Goal: Download file/media

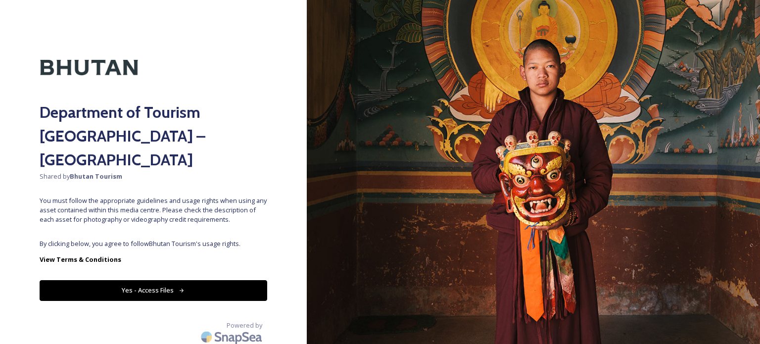
click at [158, 280] on button "Yes - Access Files" at bounding box center [154, 290] width 228 height 20
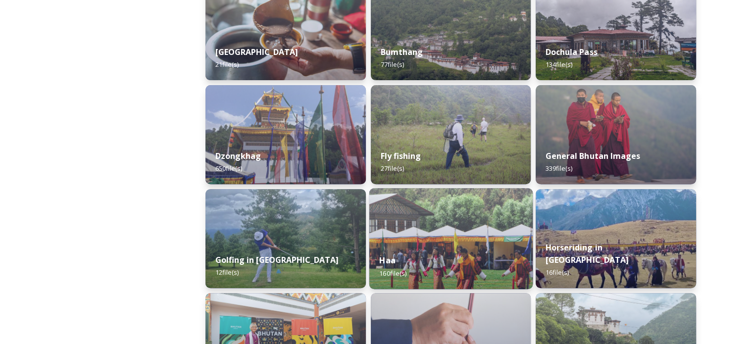
scroll to position [440, 0]
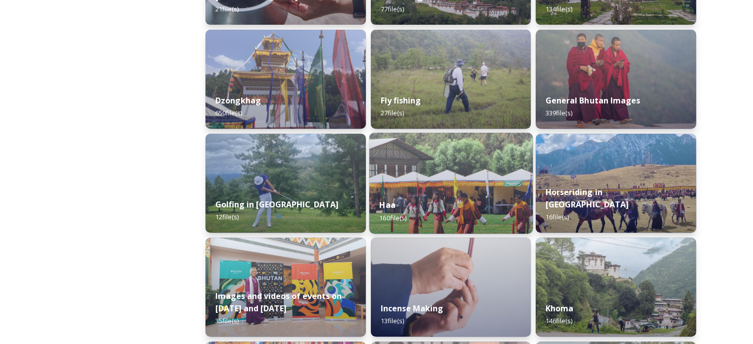
click at [477, 171] on img at bounding box center [450, 183] width 163 height 101
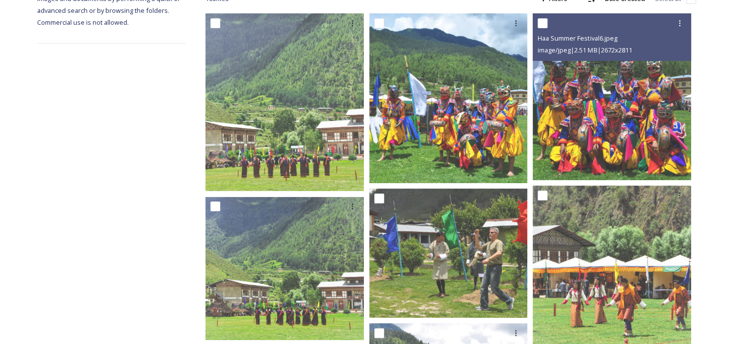
scroll to position [174, 0]
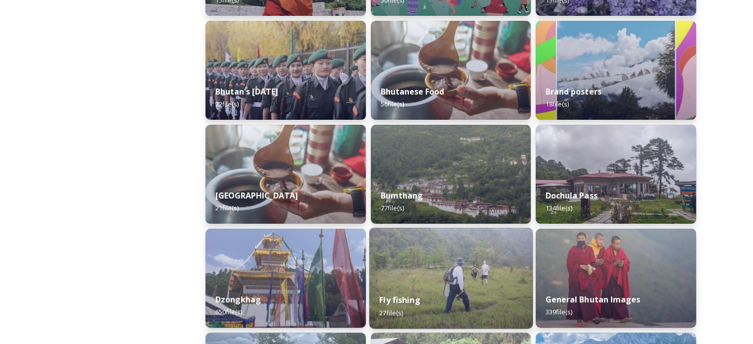
scroll to position [331, 0]
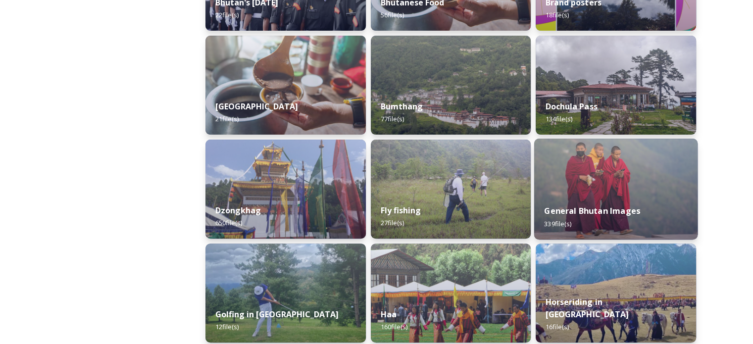
click at [587, 198] on div "General Bhutan Images 339 file(s)" at bounding box center [615, 216] width 163 height 45
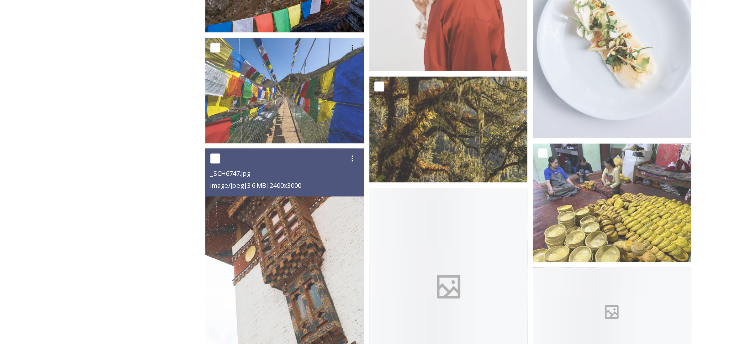
scroll to position [1381, 0]
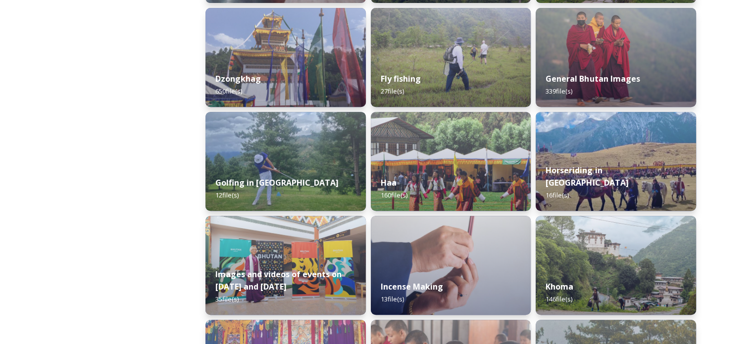
scroll to position [463, 0]
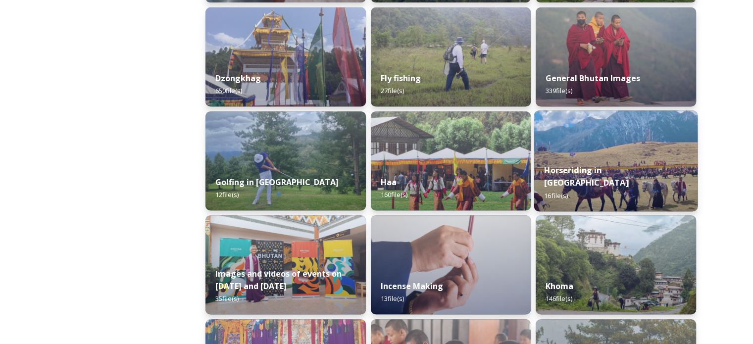
click at [618, 169] on div "Horseriding in [GEOGRAPHIC_DATA] 16 file(s)" at bounding box center [615, 182] width 163 height 57
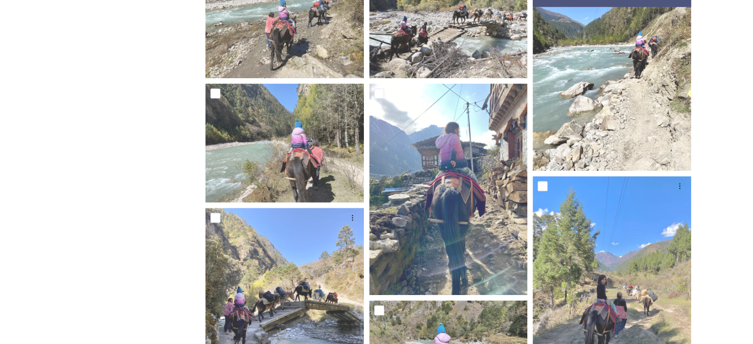
scroll to position [354, 0]
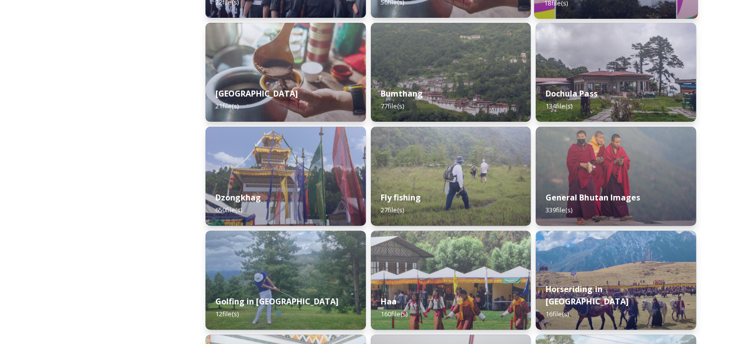
scroll to position [342, 0]
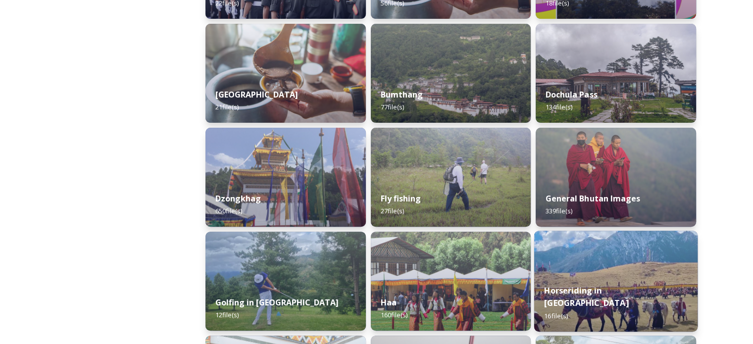
click at [572, 283] on img at bounding box center [615, 281] width 163 height 101
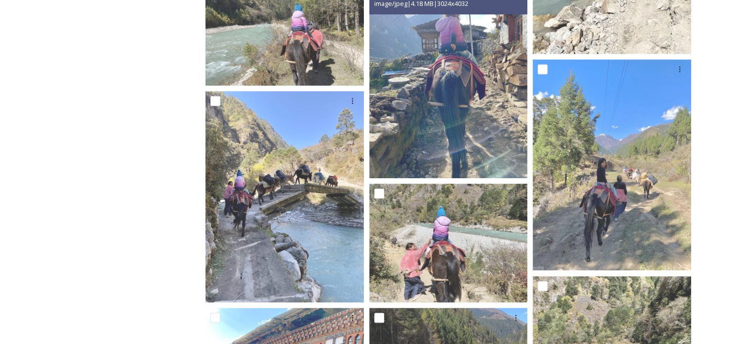
scroll to position [469, 0]
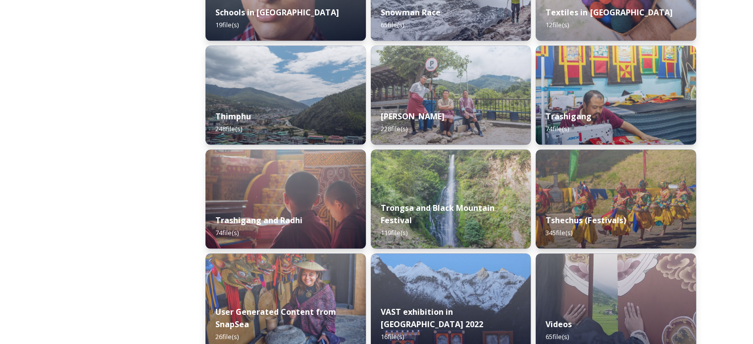
scroll to position [1199, 0]
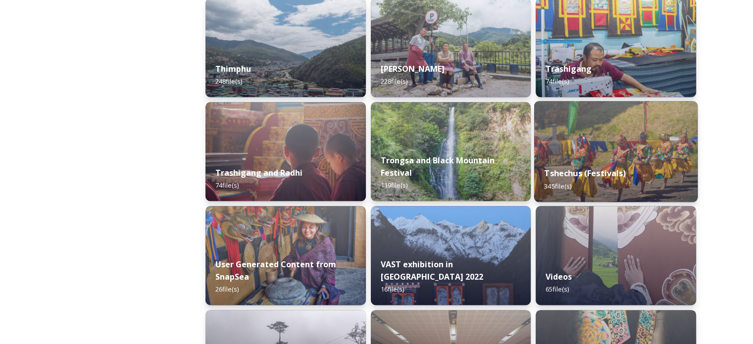
click at [566, 155] on img at bounding box center [615, 151] width 163 height 101
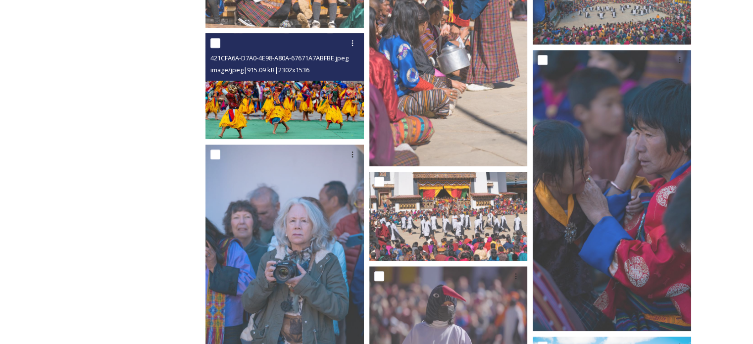
scroll to position [695, 0]
click at [299, 109] on img at bounding box center [284, 85] width 158 height 105
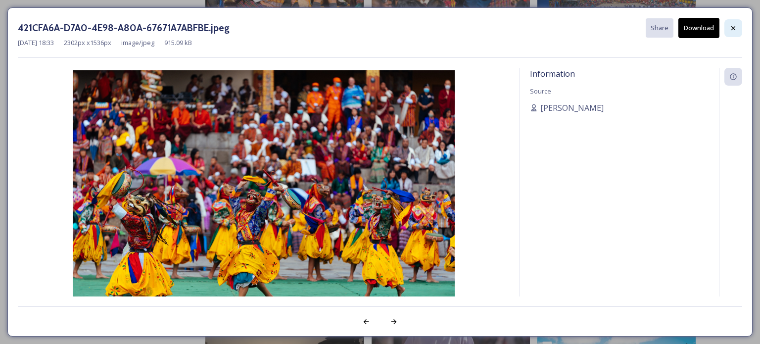
click at [735, 27] on icon at bounding box center [733, 28] width 8 height 8
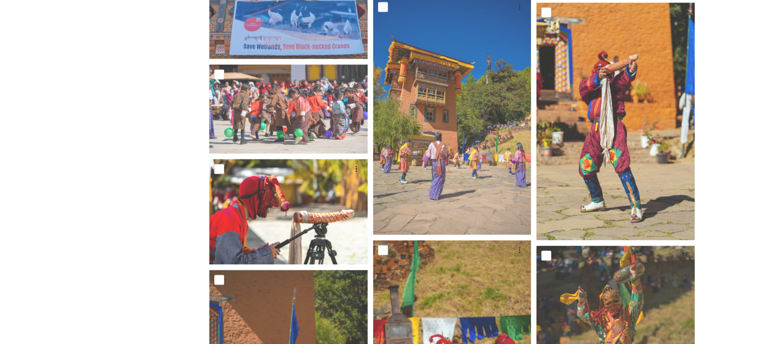
scroll to position [1346, 0]
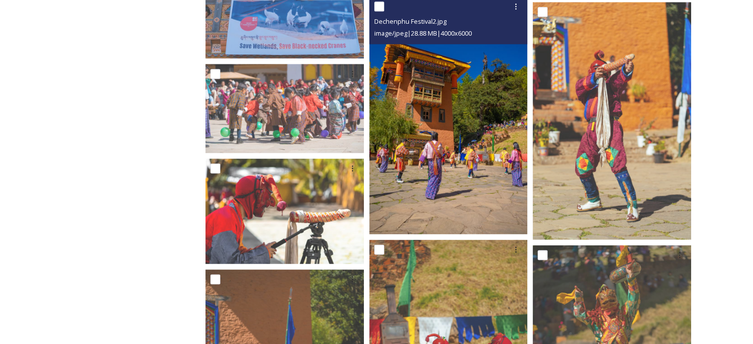
click at [416, 163] on img at bounding box center [448, 115] width 158 height 237
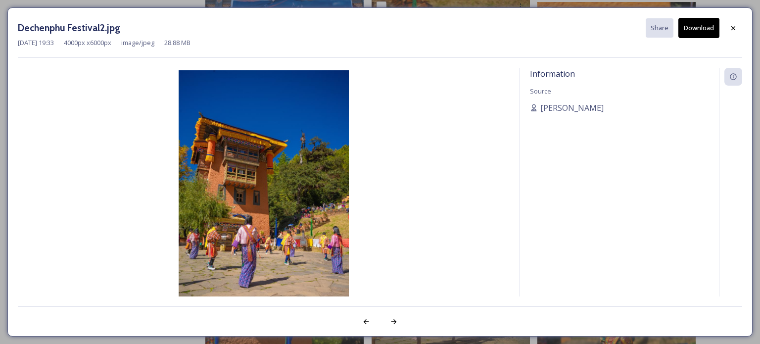
click at [237, 190] on img at bounding box center [264, 197] width 492 height 255
click at [734, 32] on div at bounding box center [733, 28] width 18 height 18
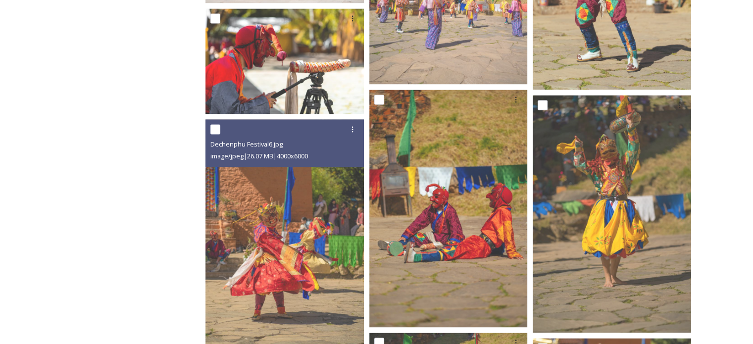
scroll to position [1495, 0]
